Goal: Information Seeking & Learning: Understand process/instructions

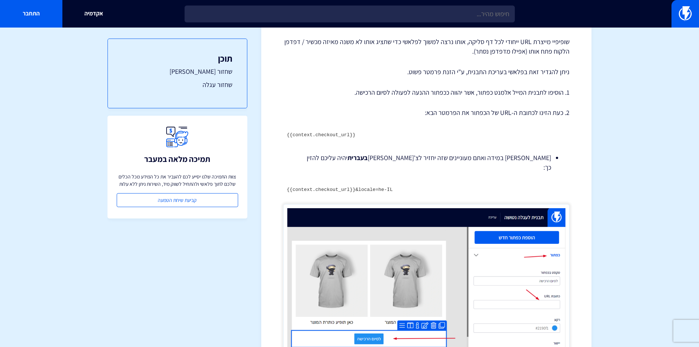
scroll to position [183, 0]
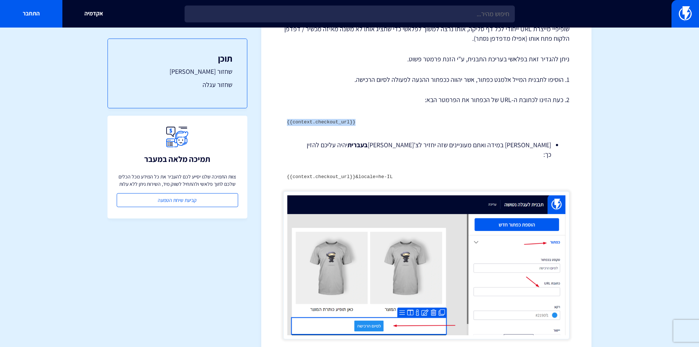
drag, startPoint x: 364, startPoint y: 106, endPoint x: 279, endPoint y: 103, distance: 85.2
click at [279, 103] on div "מרכז תמיכה תבניות דיוור אלקטרוני קישורי שחזור עגלה וצ'[PERSON_NAME] – שופיפיי ב…" at bounding box center [426, 188] width 330 height 667
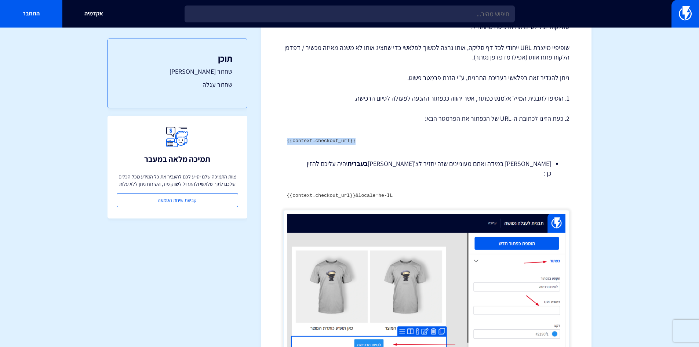
scroll to position [160, 0]
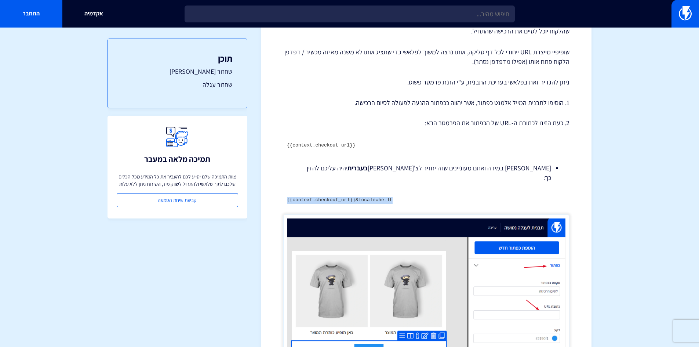
drag, startPoint x: 395, startPoint y: 175, endPoint x: 280, endPoint y: 170, distance: 115.0
click at [280, 170] on div "מרכז תמיכה תבניות דיוור אלקטרוני קישורי שחזור עגלה וצ'[PERSON_NAME] – שופיפיי ב…" at bounding box center [426, 211] width 330 height 667
drag, startPoint x: 355, startPoint y: 124, endPoint x: 281, endPoint y: 132, distance: 74.9
click at [281, 132] on div "מרכז תמיכה תבניות דיוור אלקטרוני קישורי שחזור עגלה וצ'[PERSON_NAME] – שופיפיי ב…" at bounding box center [426, 211] width 330 height 667
copy code "{{context.checkout_url}}"
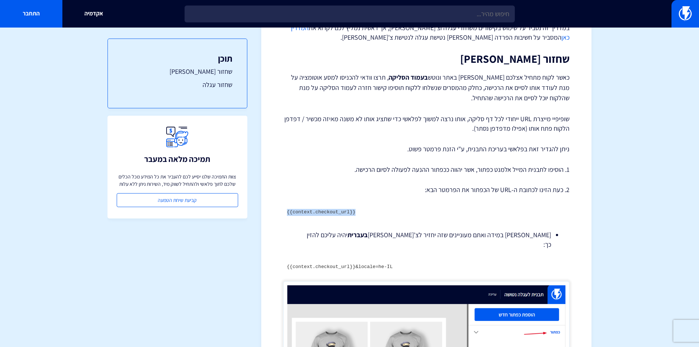
scroll to position [0, 0]
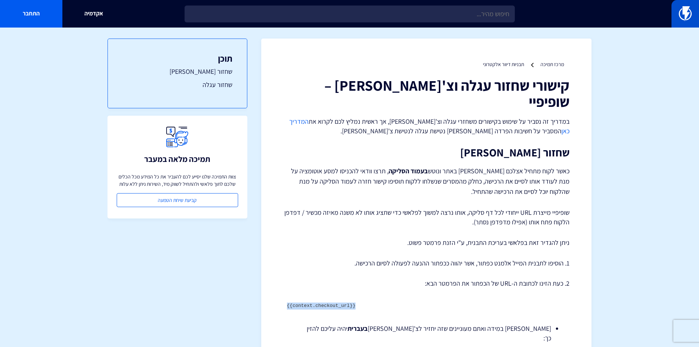
click at [680, 8] on img at bounding box center [685, 13] width 13 height 15
